Goal: Information Seeking & Learning: Find specific fact

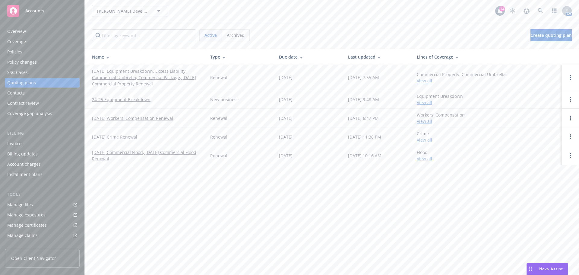
click at [25, 49] on div "Policies" at bounding box center [42, 52] width 70 height 10
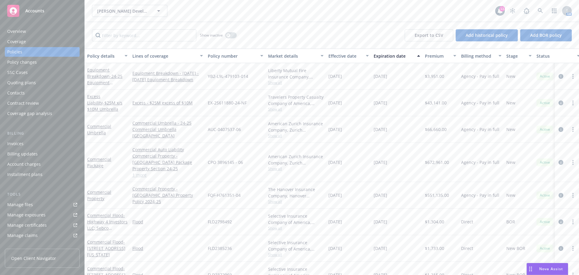
click at [26, 84] on div "Quoting plans" at bounding box center [21, 83] width 29 height 10
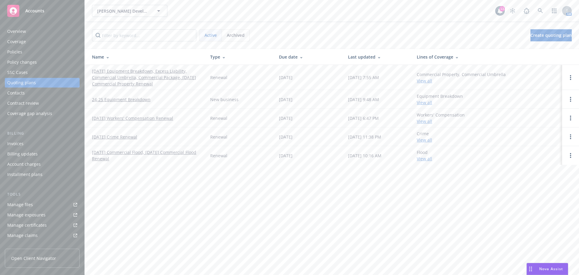
click at [111, 77] on link "[DATE] Equipment Breakdown, Excess Liability, Commercial Umbrella, Commercial P…" at bounding box center [146, 77] width 109 height 19
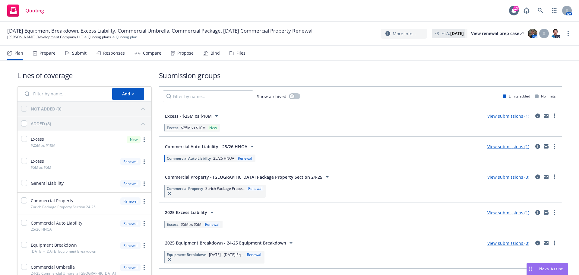
click at [117, 52] on div "Responses" at bounding box center [114, 53] width 22 height 5
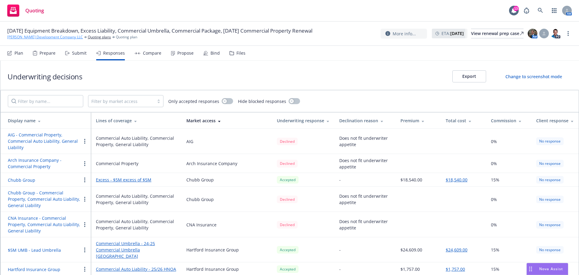
click at [28, 38] on link "[PERSON_NAME] Development Company LLC" at bounding box center [45, 36] width 76 height 5
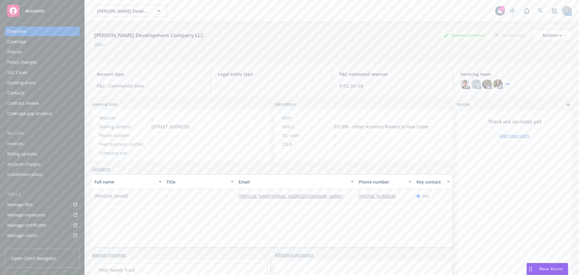
click at [22, 51] on div "Policies" at bounding box center [42, 52] width 70 height 10
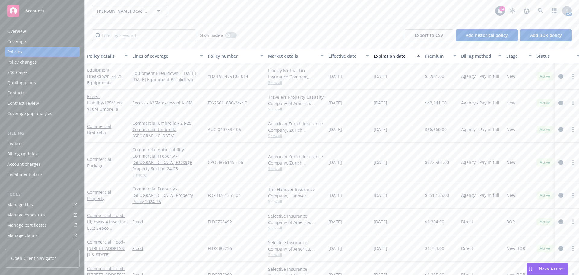
click at [36, 82] on div "Quoting plans" at bounding box center [42, 83] width 70 height 10
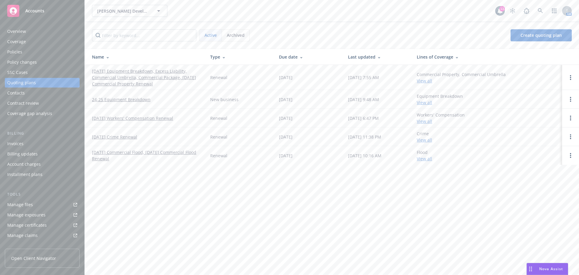
click at [133, 81] on link "[DATE] Equipment Breakdown, Excess Liability, Commercial Umbrella, Commercial P…" at bounding box center [146, 77] width 109 height 19
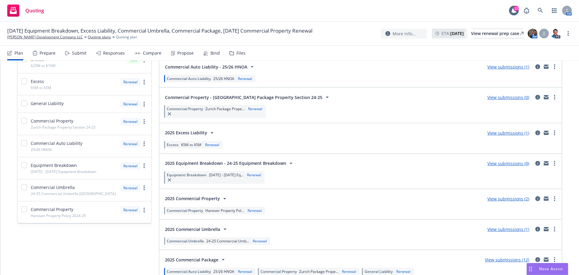
scroll to position [90, 0]
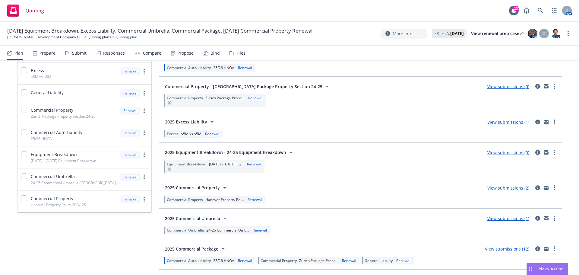
click at [535, 153] on icon "circleInformation" at bounding box center [537, 152] width 5 height 5
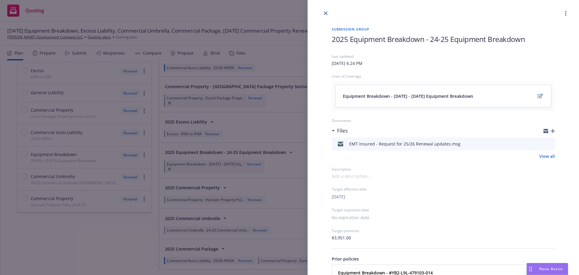
click at [546, 144] on icon "preview file" at bounding box center [548, 143] width 5 height 4
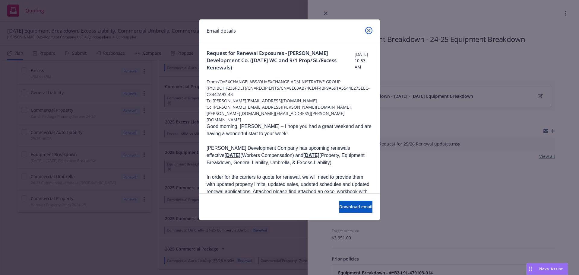
click at [369, 29] on icon "close" at bounding box center [369, 31] width 4 height 4
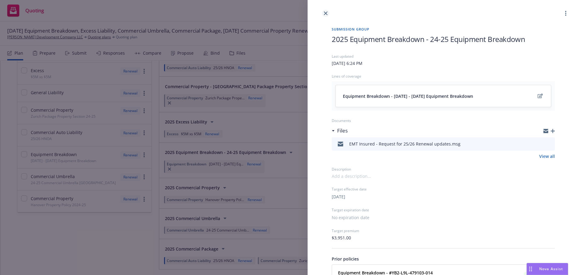
click at [327, 15] on link "close" at bounding box center [325, 13] width 7 height 7
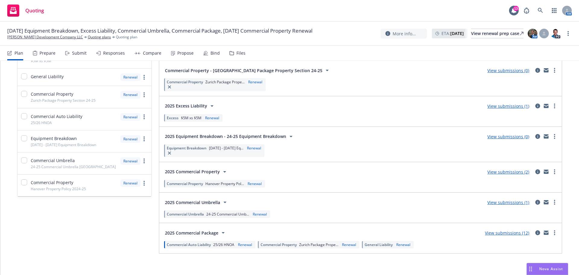
scroll to position [112, 0]
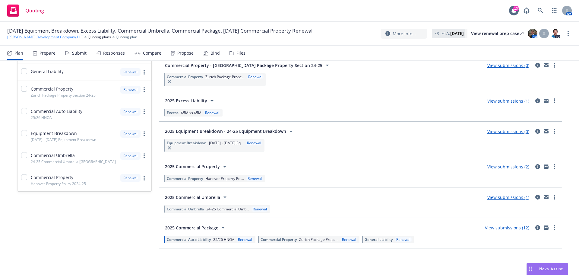
click at [50, 39] on link "[PERSON_NAME] Development Company LLC" at bounding box center [45, 36] width 76 height 5
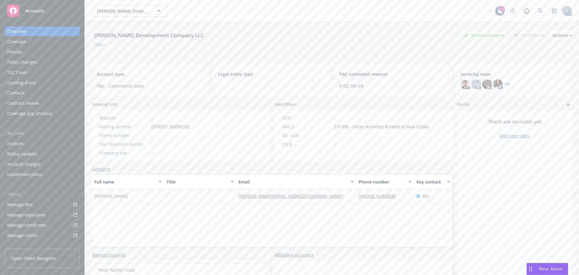
click at [37, 50] on div "Policies" at bounding box center [42, 52] width 70 height 10
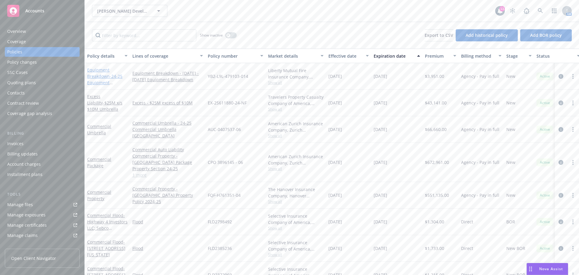
click at [92, 77] on link "Equipment Breakdown - 24-25 Equipment Breakdown" at bounding box center [104, 79] width 35 height 25
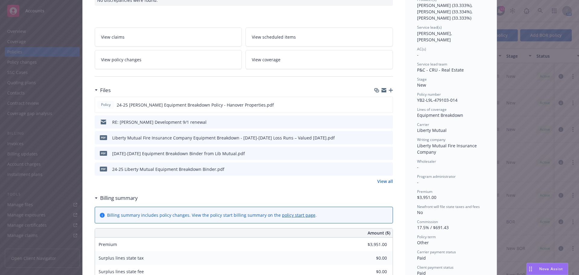
scroll to position [83, 0]
click at [381, 182] on link "View all" at bounding box center [385, 181] width 16 height 6
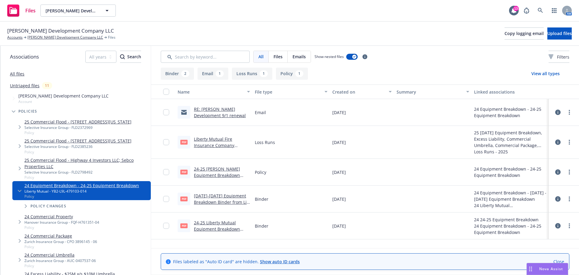
click at [233, 109] on link "RE: [PERSON_NAME] Development 9/1 renewal" at bounding box center [220, 112] width 52 height 12
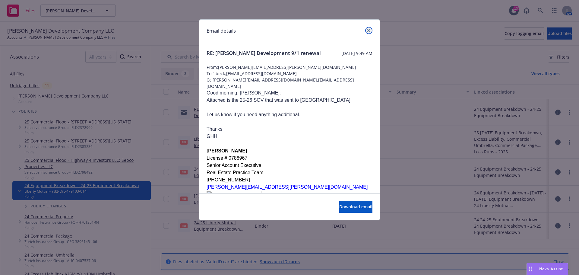
click at [369, 30] on icon "close" at bounding box center [369, 31] width 4 height 4
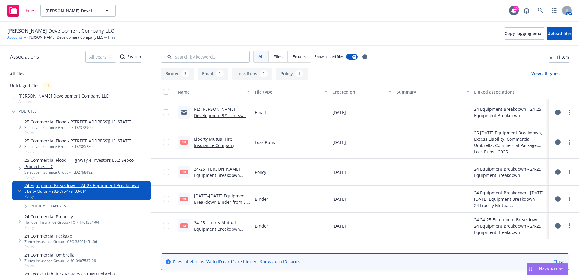
click at [13, 38] on link "Accounts" at bounding box center [14, 37] width 15 height 5
